Goal: Check status: Check status

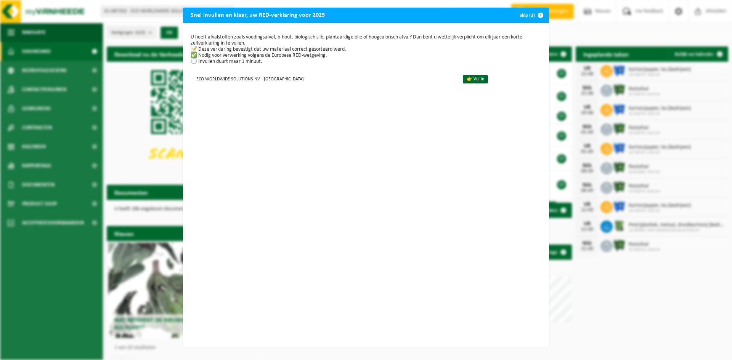
click at [535, 15] on span "button" at bounding box center [540, 15] width 15 height 15
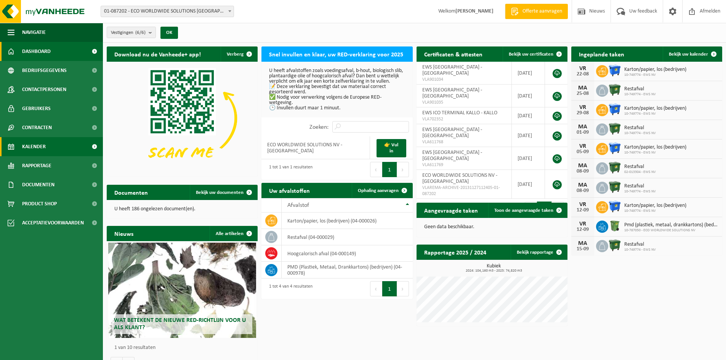
click at [65, 147] on link "Kalender" at bounding box center [51, 146] width 103 height 19
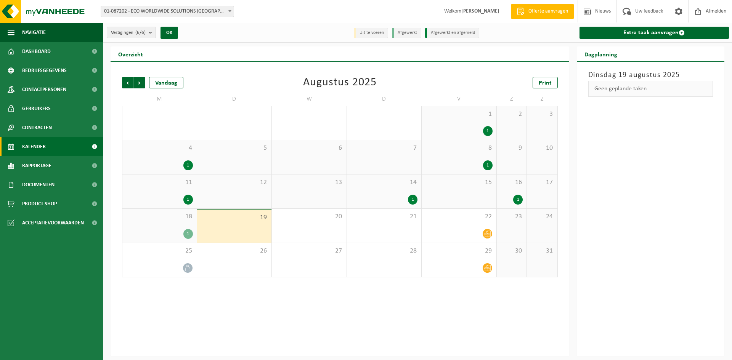
click at [514, 198] on div "1" at bounding box center [518, 200] width 10 height 10
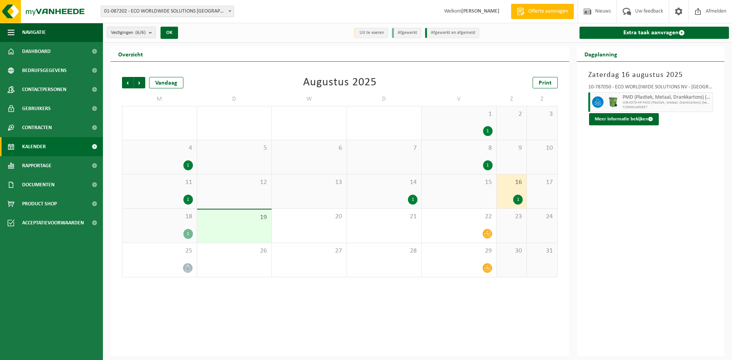
click at [516, 202] on div "1" at bounding box center [518, 200] width 10 height 10
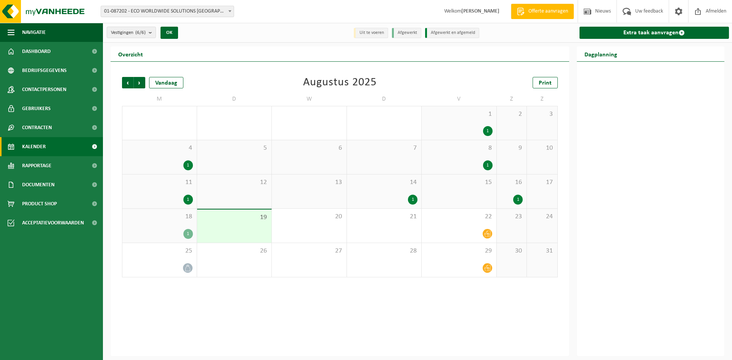
click at [414, 200] on div "1" at bounding box center [413, 200] width 10 height 10
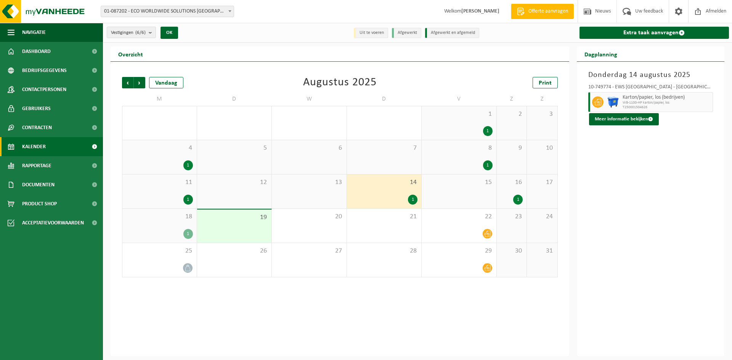
click at [523, 197] on div "16 1" at bounding box center [512, 192] width 30 height 34
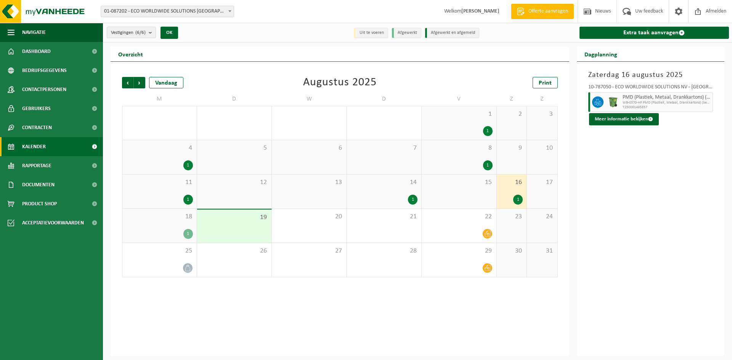
click at [189, 230] on div "1" at bounding box center [188, 234] width 10 height 10
